Goal: Task Accomplishment & Management: Use online tool/utility

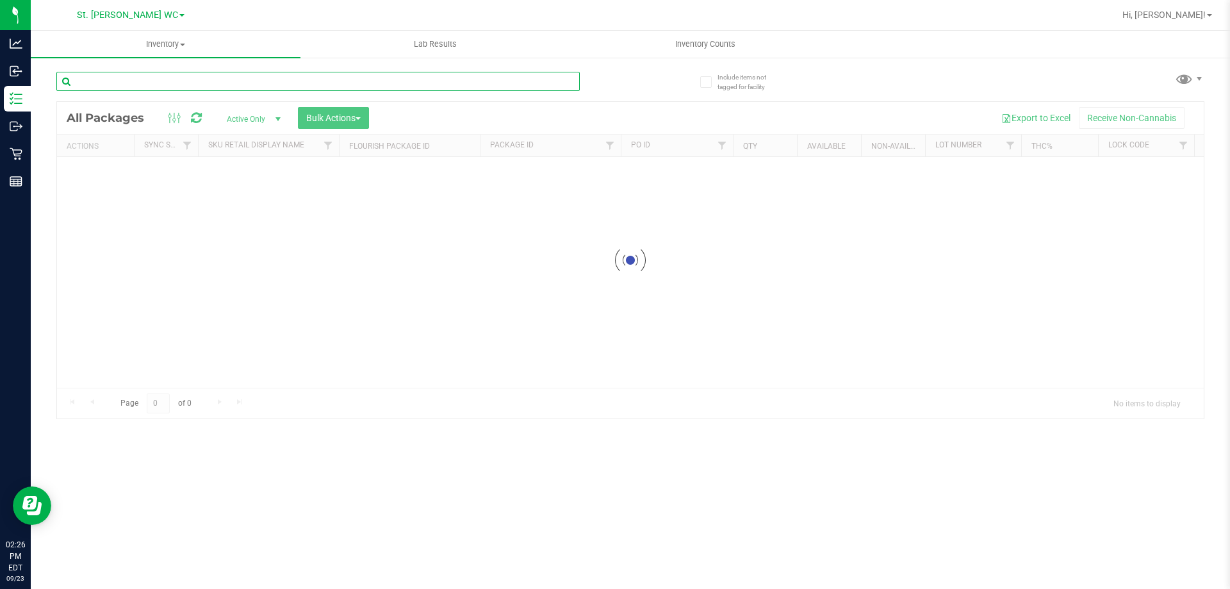
click at [136, 86] on input "text" at bounding box center [317, 81] width 523 height 19
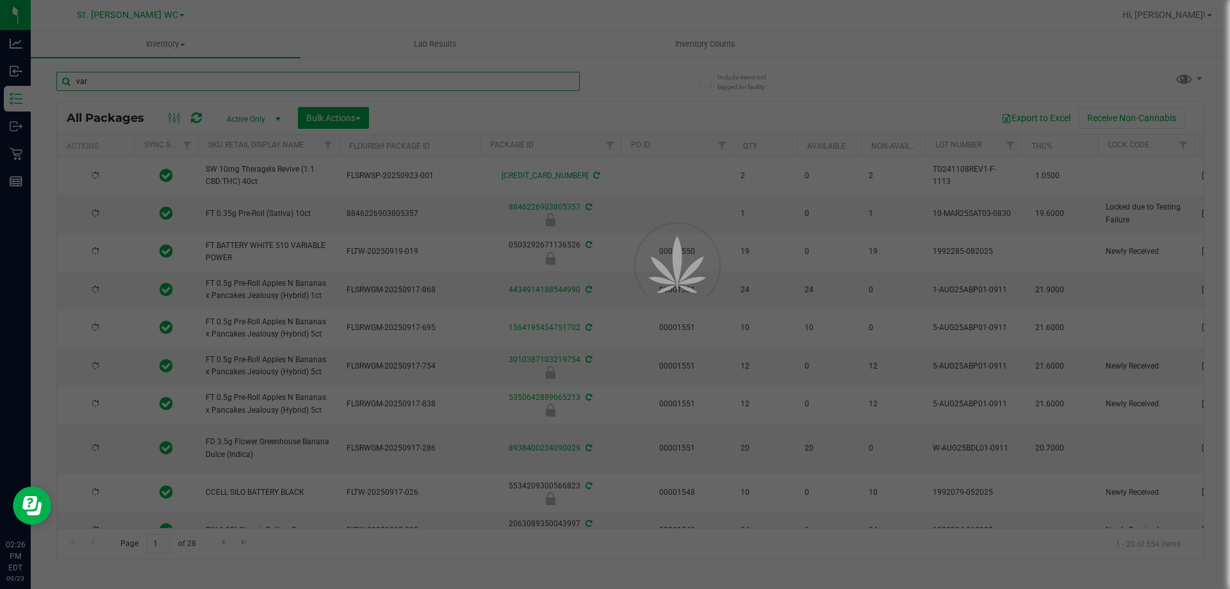
type input "var"
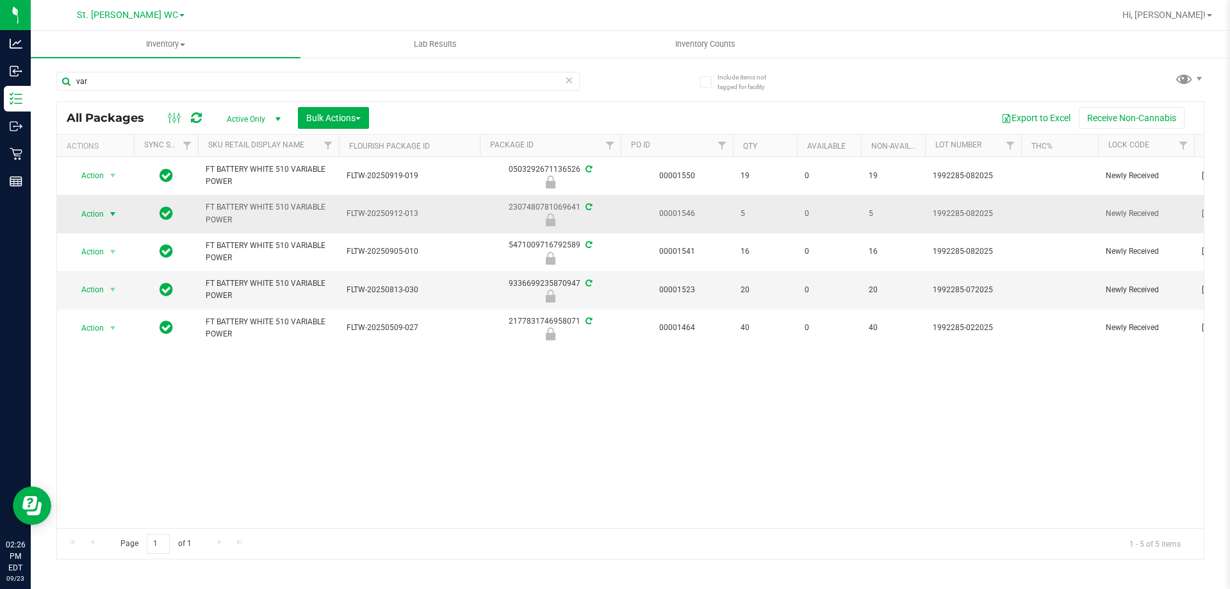
click at [95, 220] on span "Action" at bounding box center [87, 214] width 35 height 18
click at [99, 356] on li "Unlock package" at bounding box center [111, 365] width 82 height 19
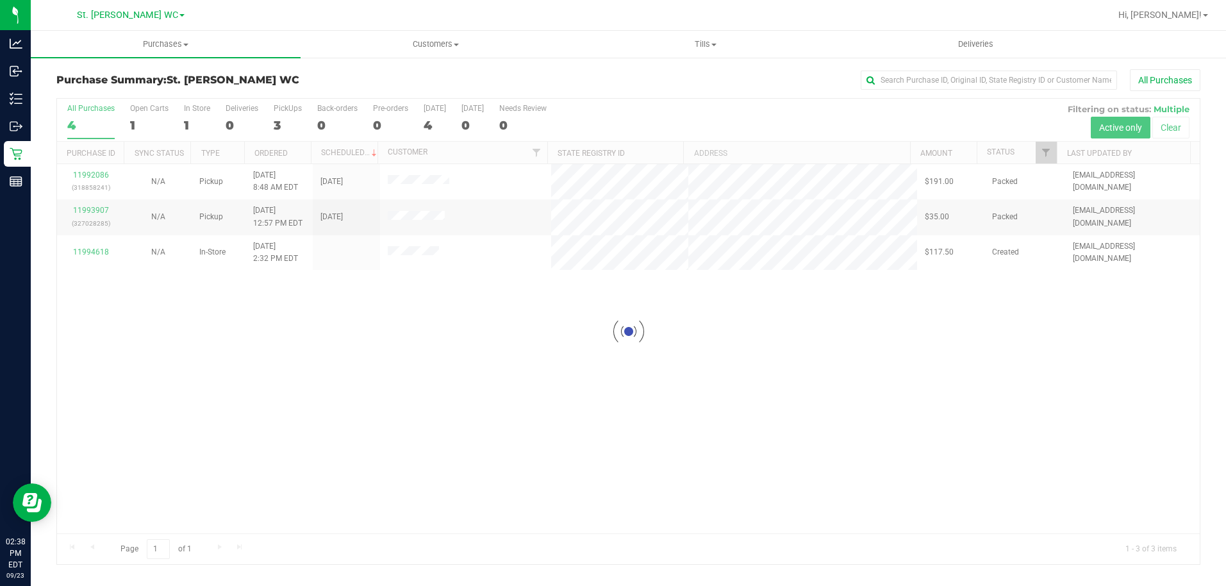
click at [81, 302] on div at bounding box center [628, 331] width 1142 height 465
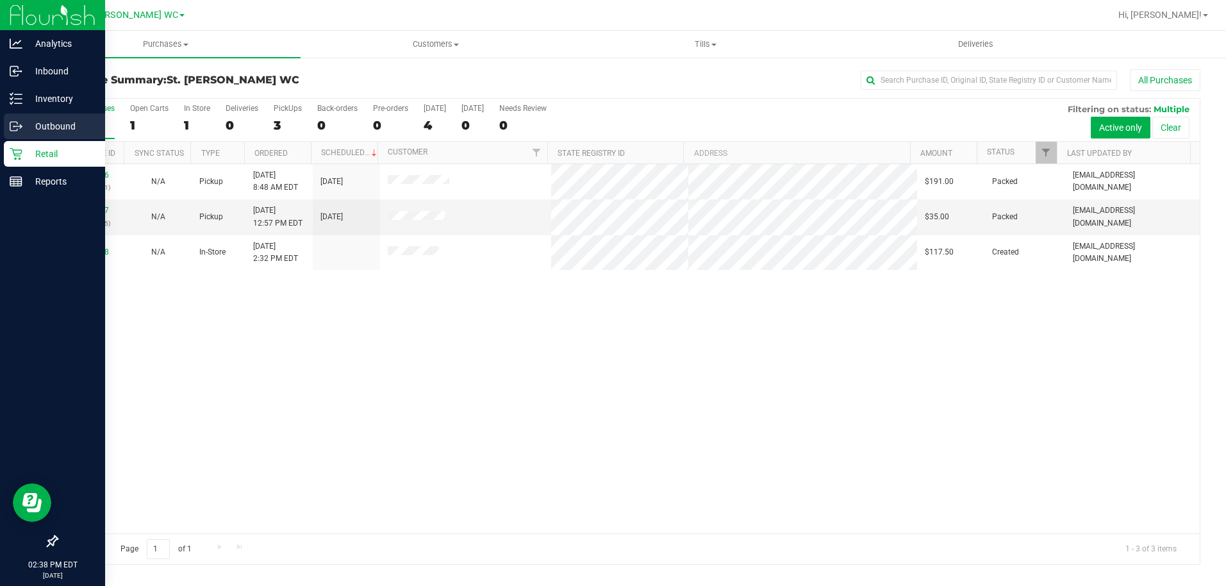
click at [4, 127] on div "Outbound" at bounding box center [54, 126] width 101 height 26
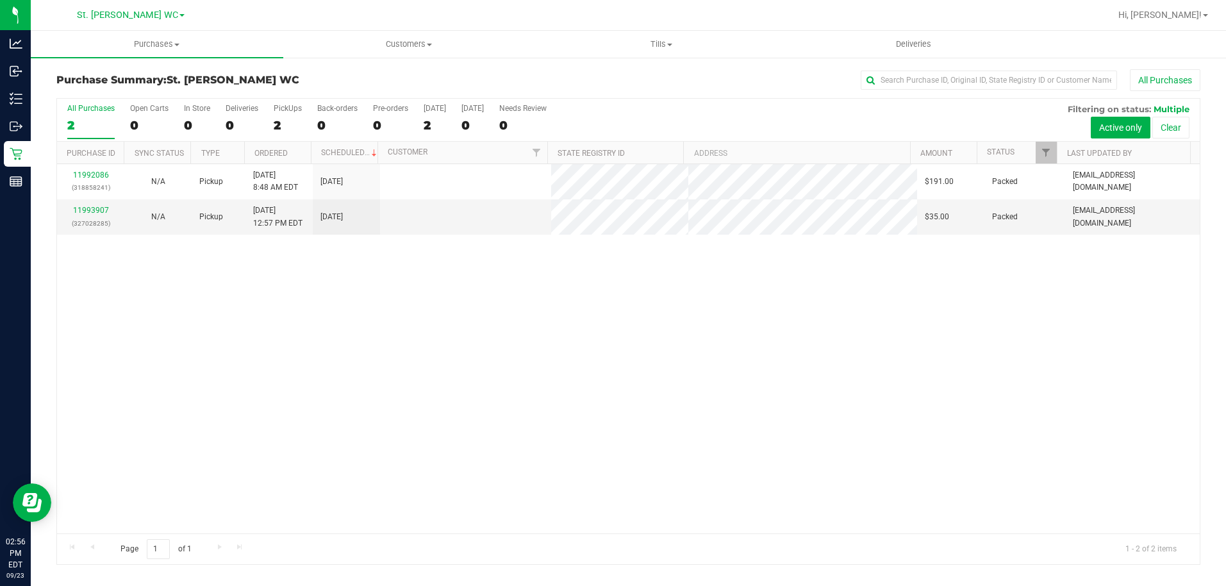
click at [513, 411] on div "11992086 (318858241) N/A Pickup [DATE] 8:48 AM EDT 9/23/2025 $191.00 Packed [EM…" at bounding box center [628, 348] width 1142 height 369
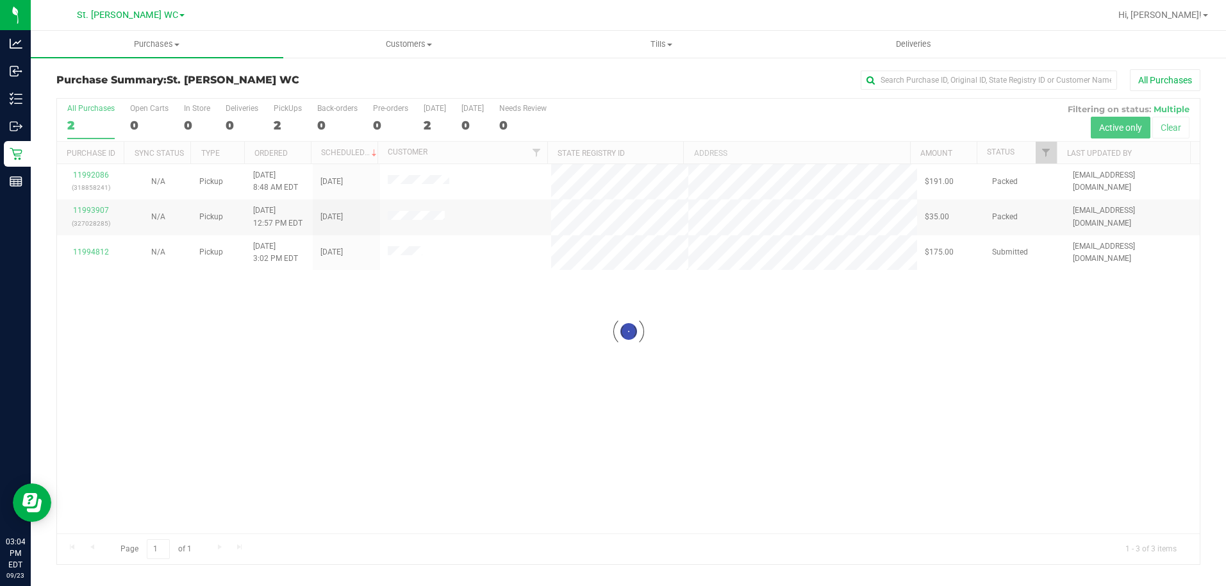
click at [459, 428] on div at bounding box center [628, 331] width 1142 height 465
